Goal: Information Seeking & Learning: Learn about a topic

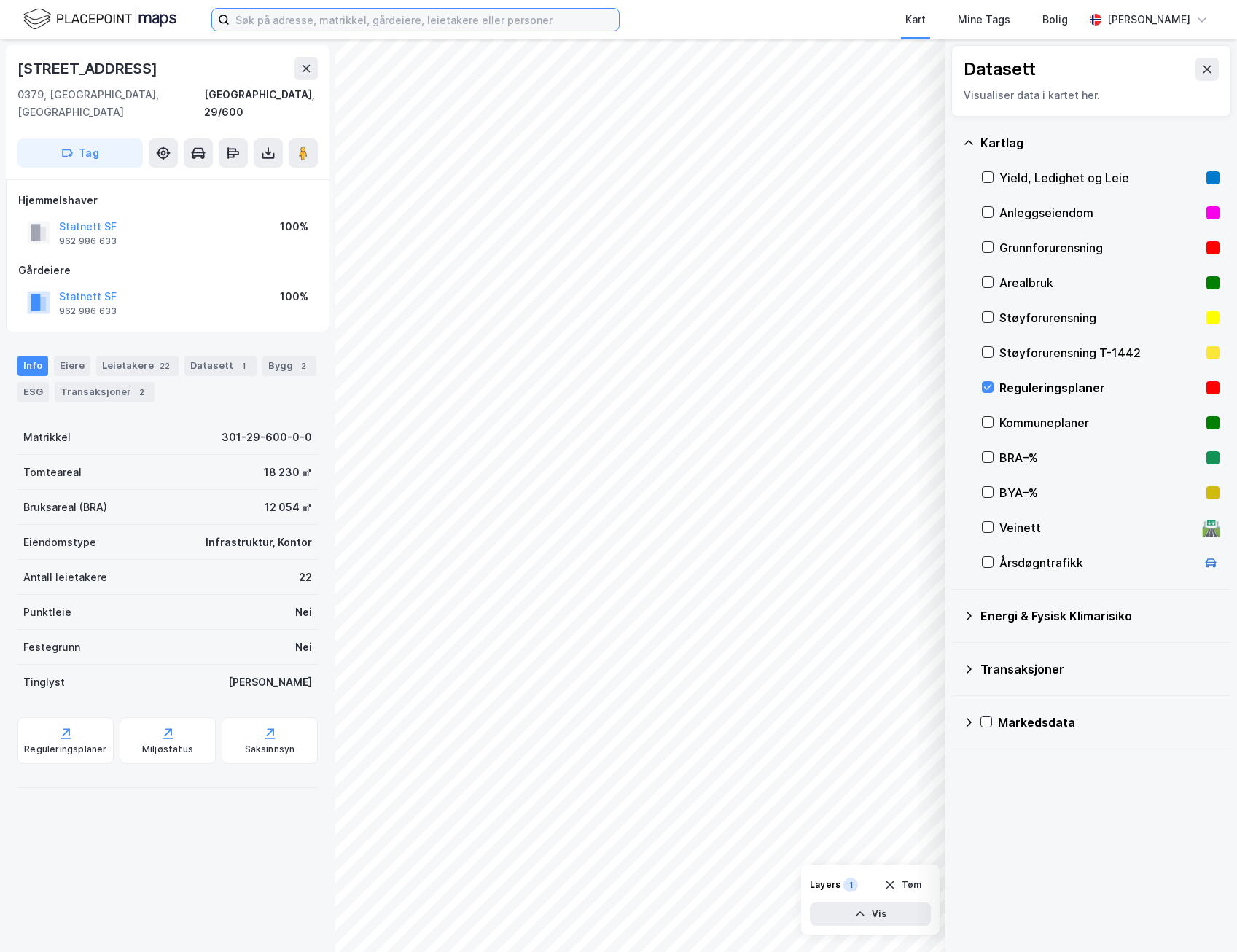
click at [295, 17] on input at bounding box center [424, 20] width 390 height 22
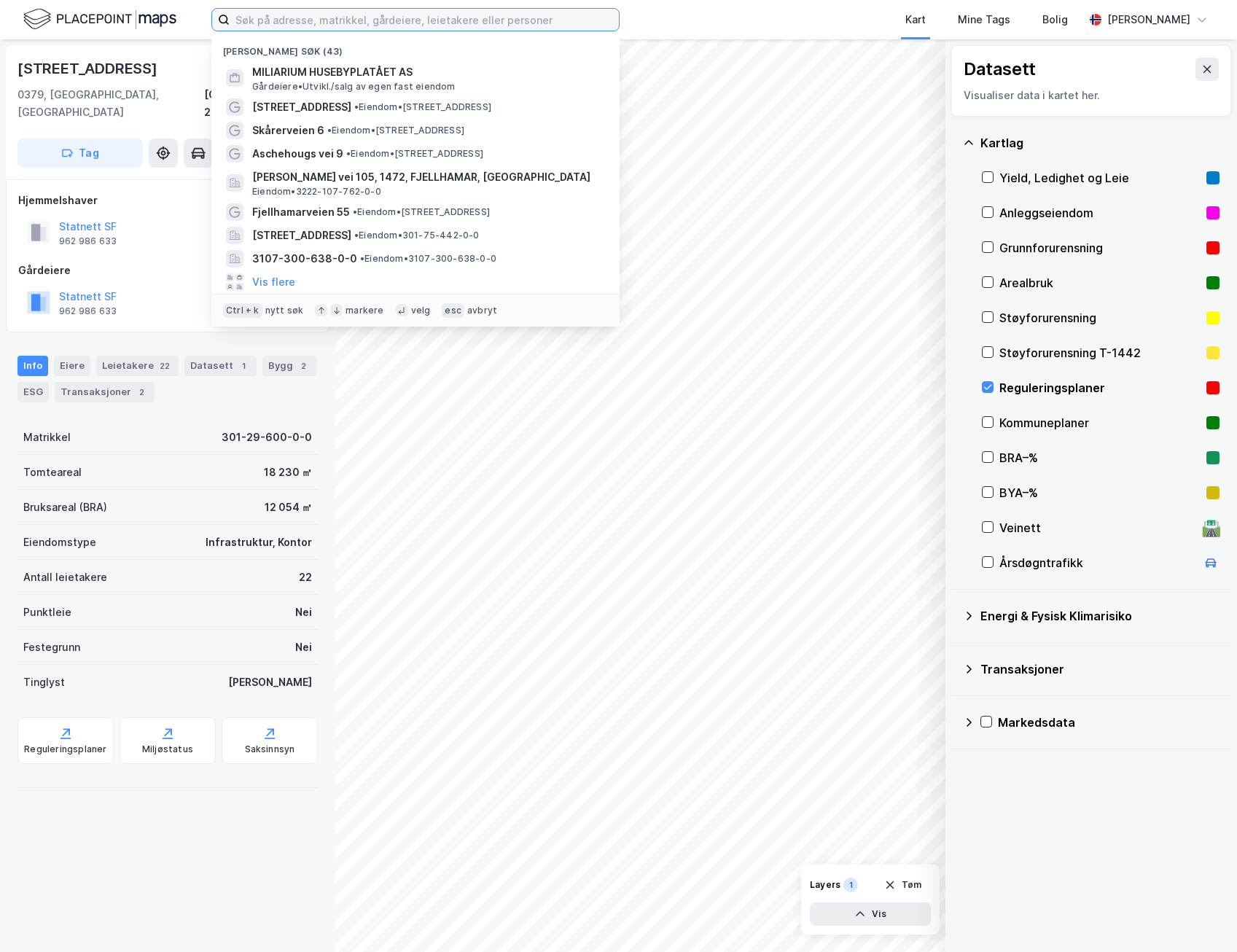
click at [287, 10] on input at bounding box center [424, 20] width 390 height 22
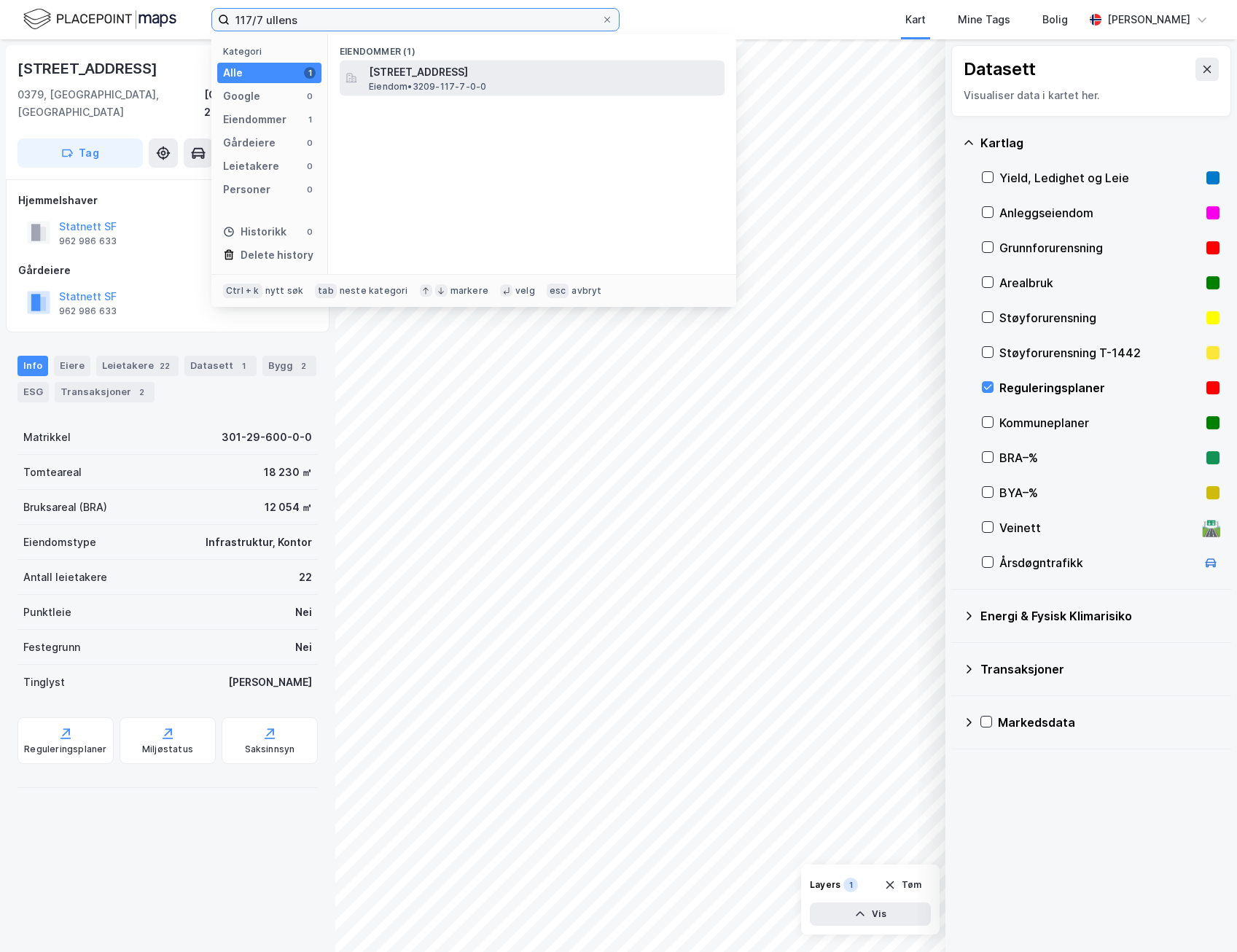
type input "117/7 ullens"
click at [449, 79] on span "[STREET_ADDRESS]" at bounding box center [544, 72] width 350 height 17
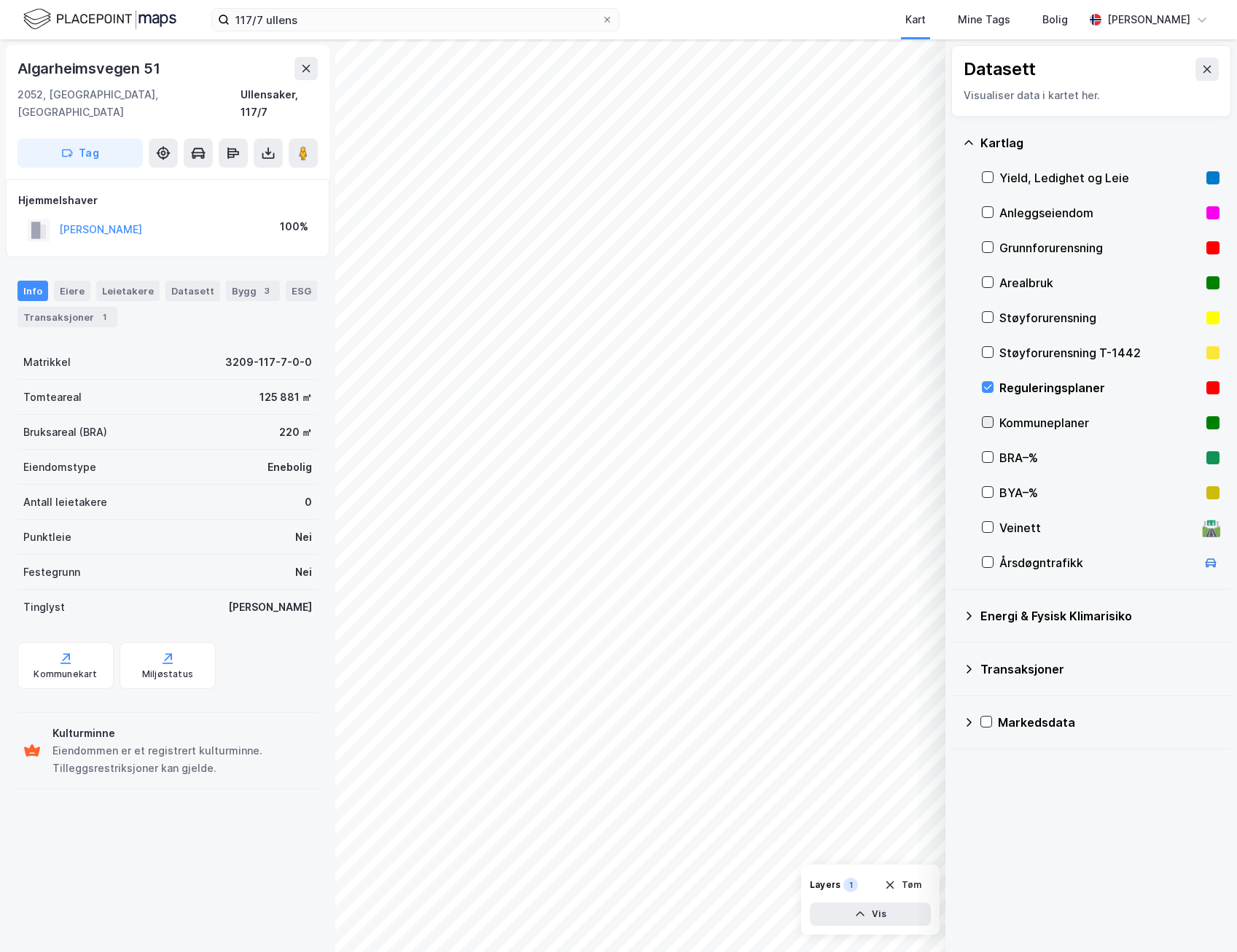
click at [988, 417] on icon at bounding box center [987, 422] width 10 height 10
